Goal: Check status

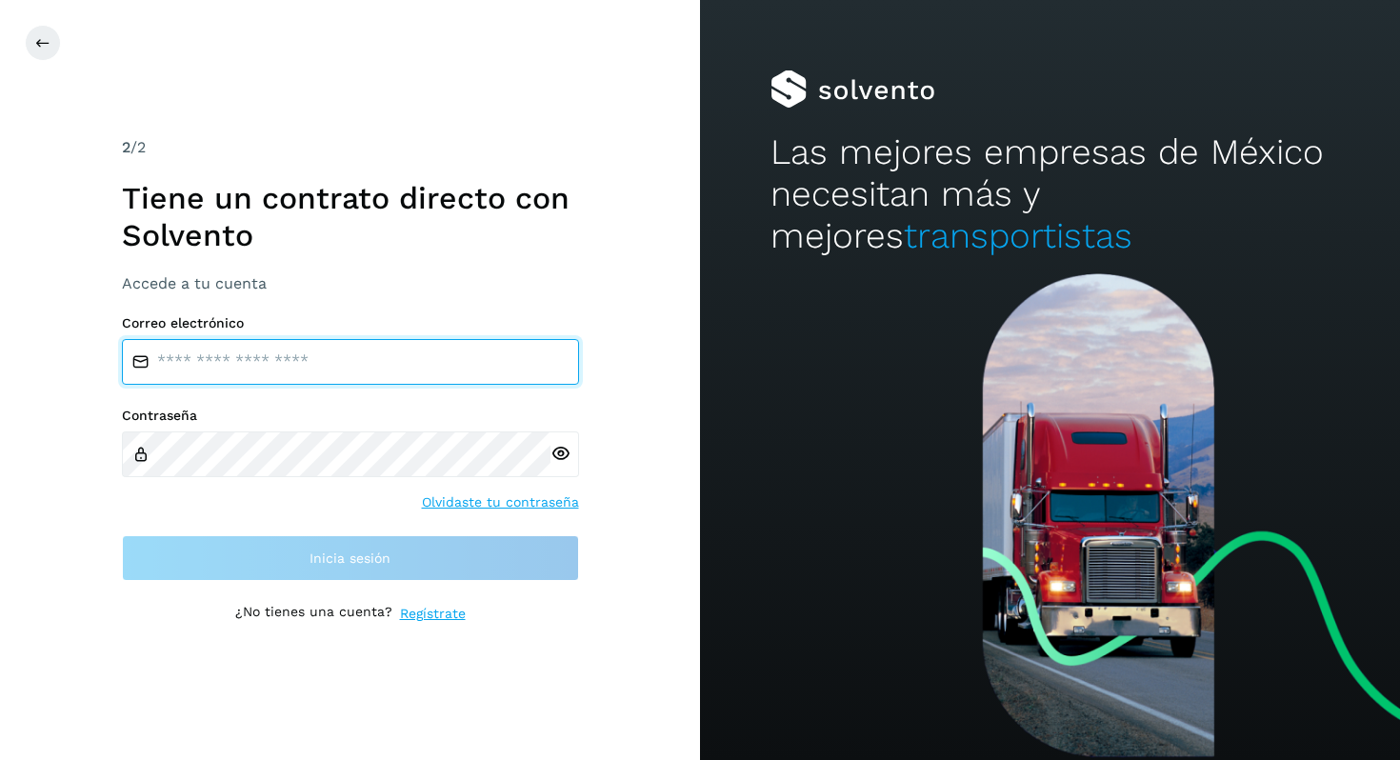
click at [245, 357] on input "email" at bounding box center [350, 362] width 457 height 46
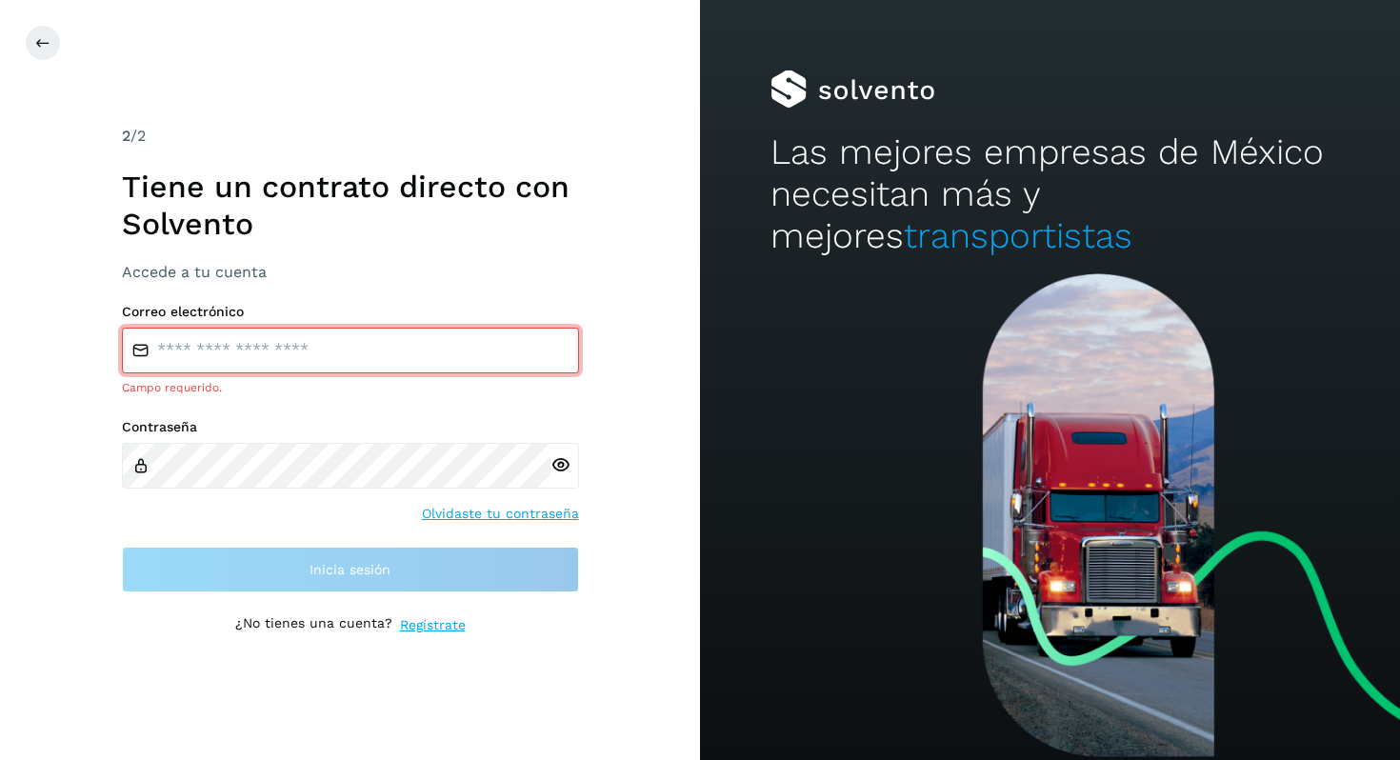
type input "**********"
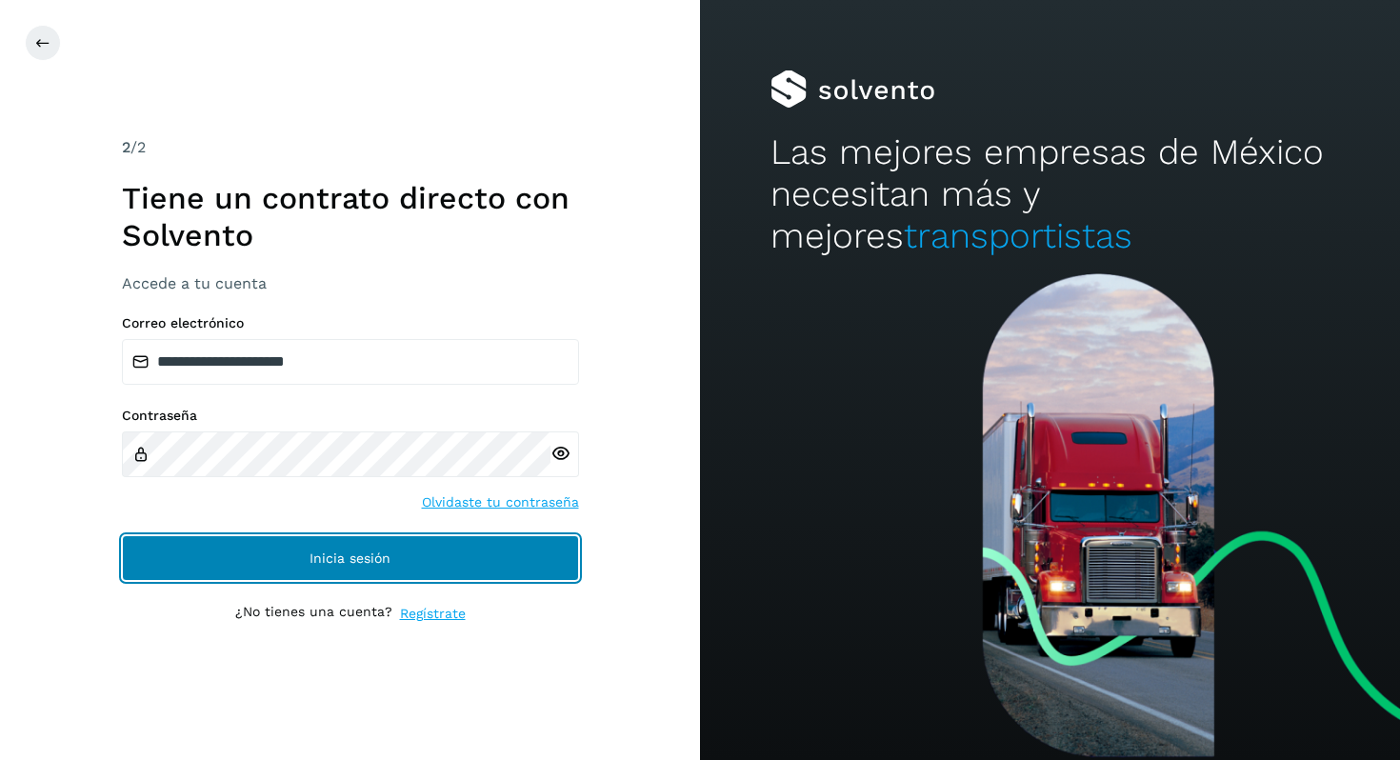
click at [354, 552] on span "Inicia sesión" at bounding box center [350, 557] width 81 height 13
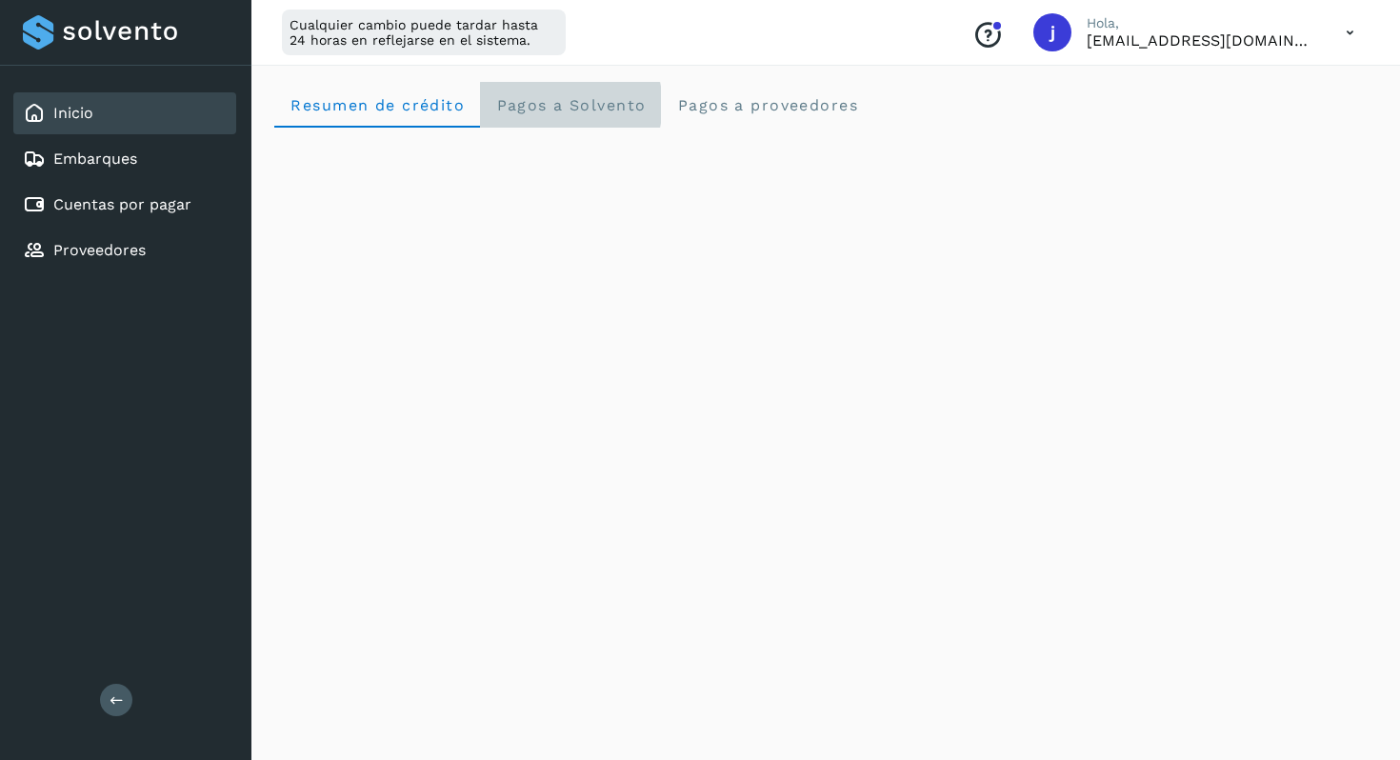
click at [603, 103] on span "Pagos a Solvento" at bounding box center [570, 105] width 150 height 18
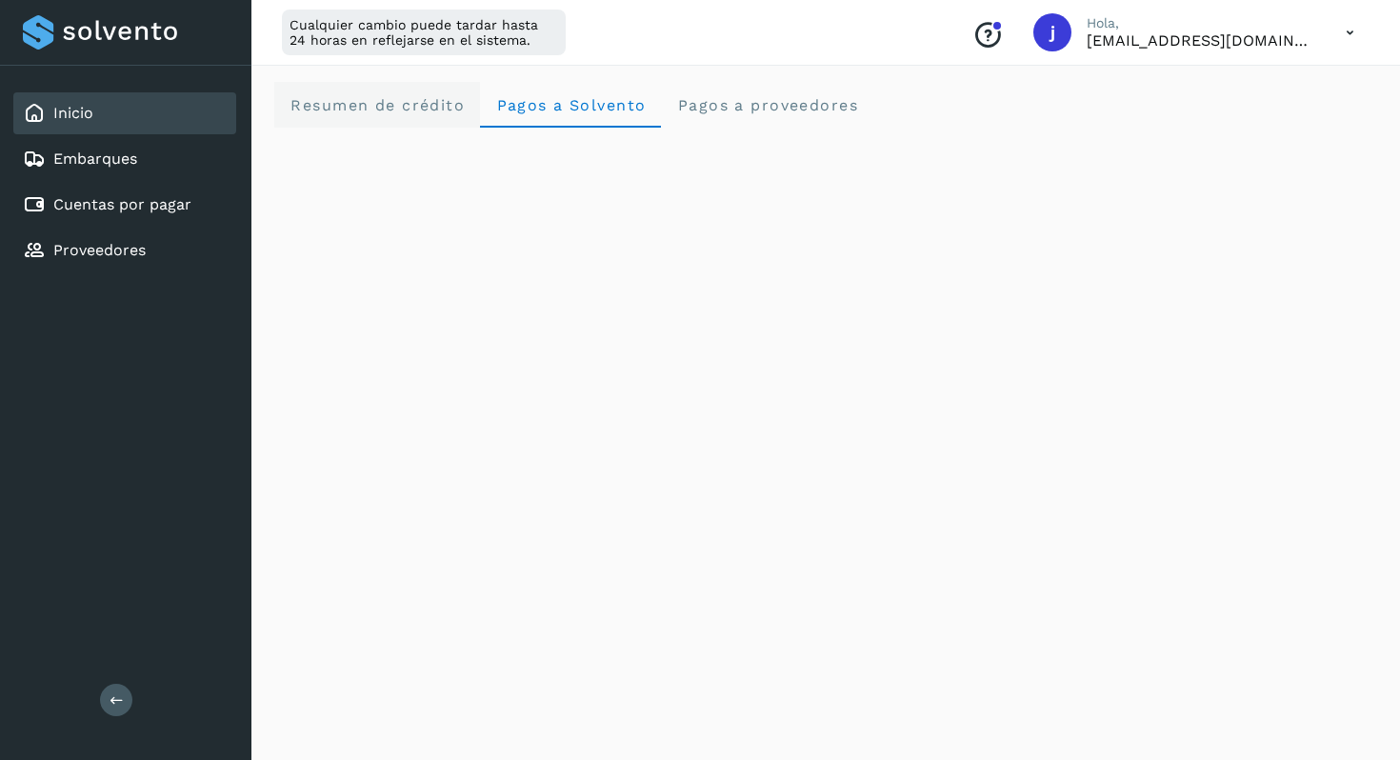
click at [418, 106] on span "Resumen de crédito" at bounding box center [377, 105] width 175 height 18
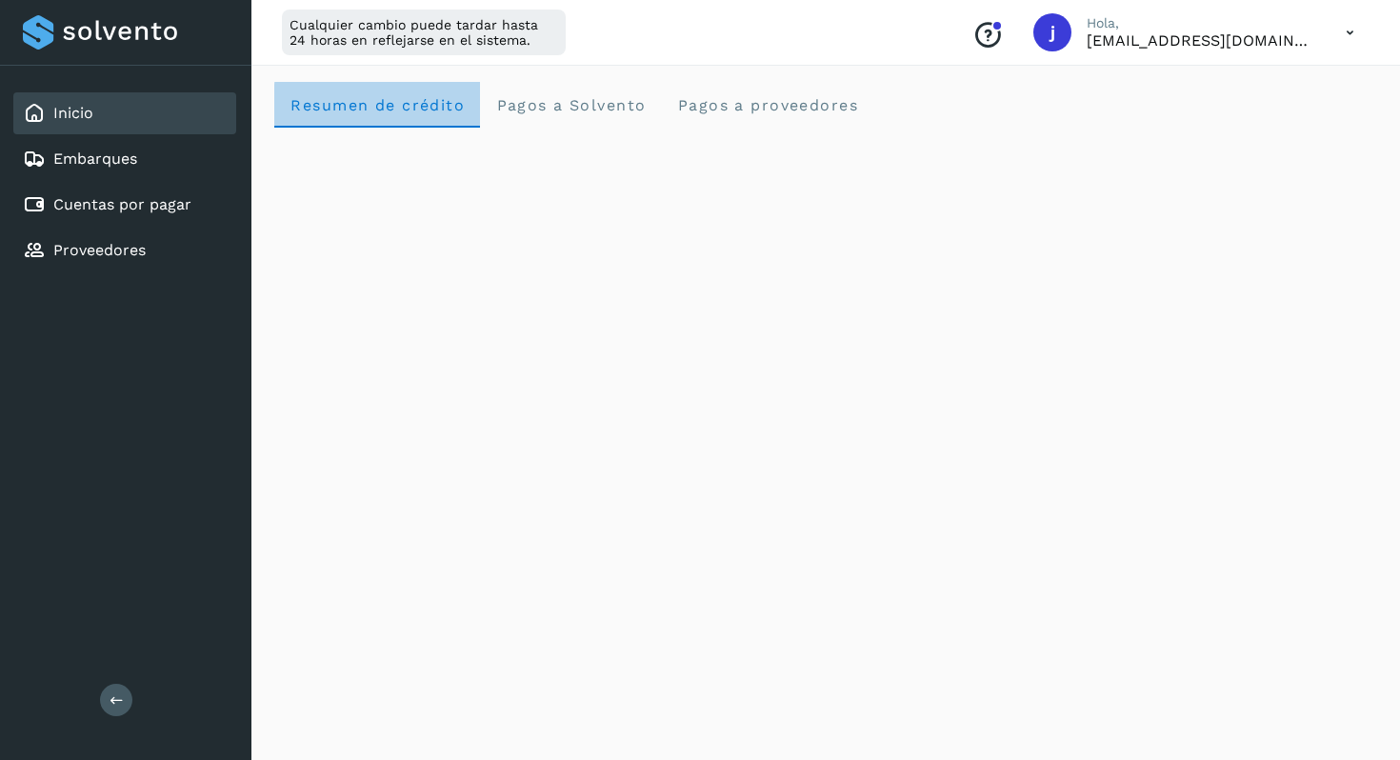
click at [418, 106] on span "Resumen de crédito" at bounding box center [377, 105] width 175 height 18
click at [1328, 35] on div "Conoce nuestros beneficios yo Hola, [EMAIL_ADDRESS][DOMAIN_NAME]" at bounding box center [1163, 32] width 412 height 44
click at [1353, 35] on icon at bounding box center [1349, 32] width 39 height 39
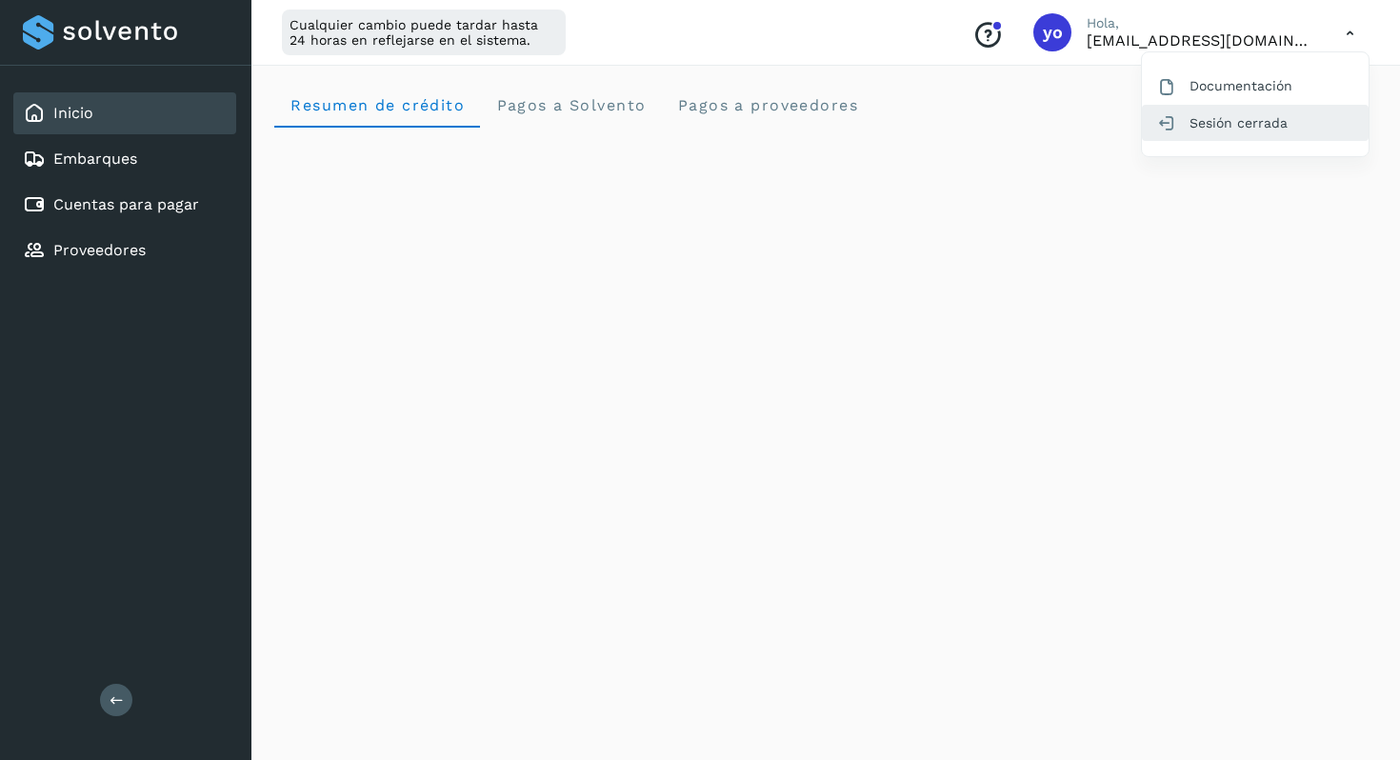
click at [1269, 116] on font "Sesión cerrada" at bounding box center [1238, 122] width 98 height 15
